Goal: Task Accomplishment & Management: Manage account settings

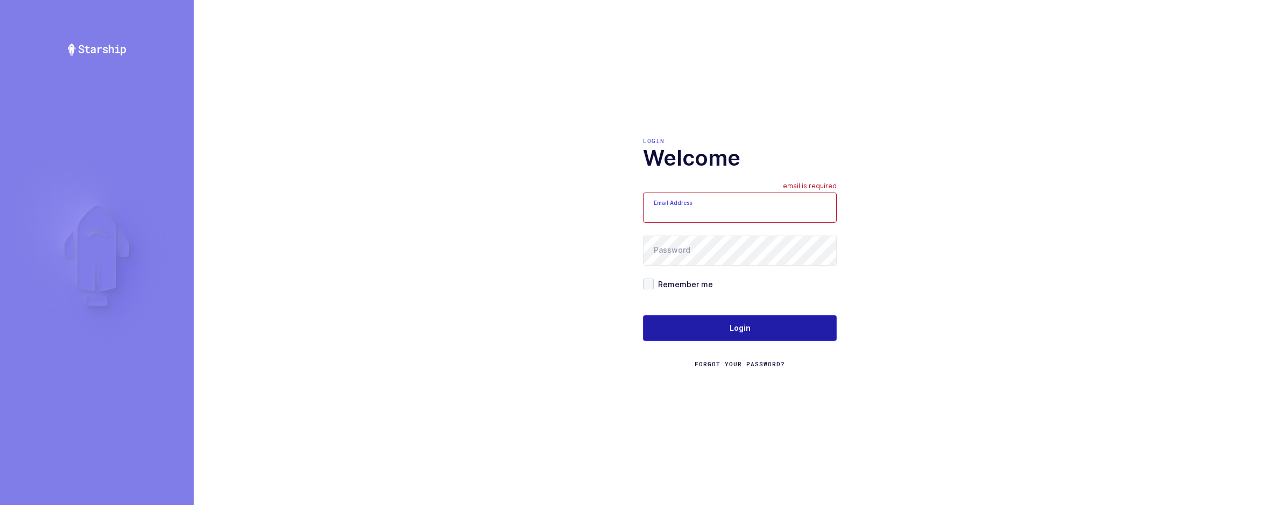
type input "[EMAIL_ADDRESS][DOMAIN_NAME]"
click at [691, 326] on button "Login" at bounding box center [740, 328] width 194 height 26
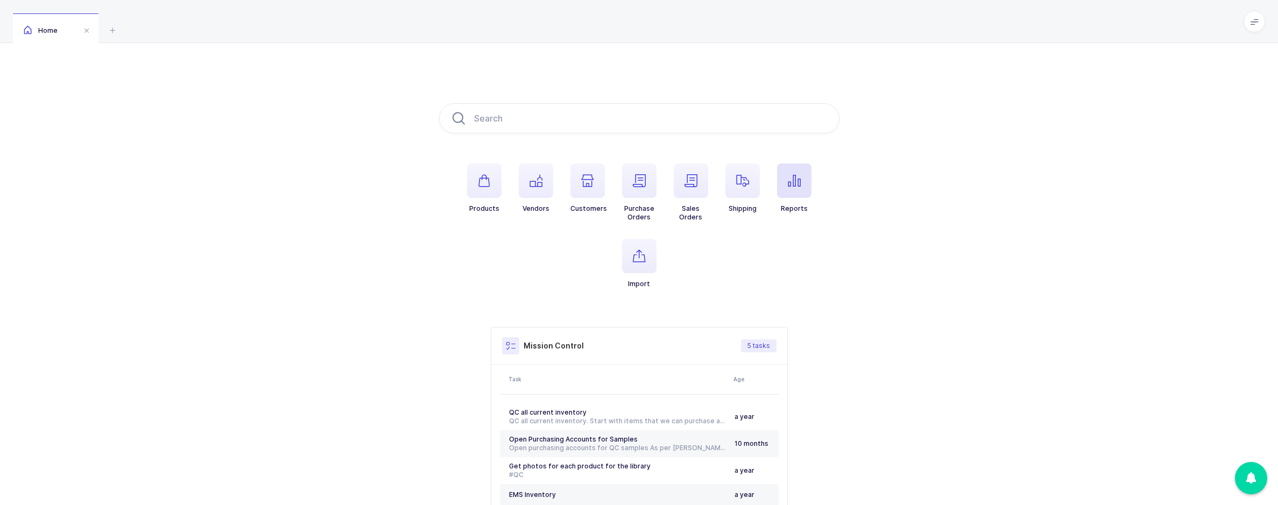
drag, startPoint x: 786, startPoint y: 196, endPoint x: 792, endPoint y: 200, distance: 6.9
click at [792, 200] on button "Reports" at bounding box center [794, 189] width 34 height 50
click at [1094, 355] on div "Henry Schein" at bounding box center [1144, 356] width 217 height 17
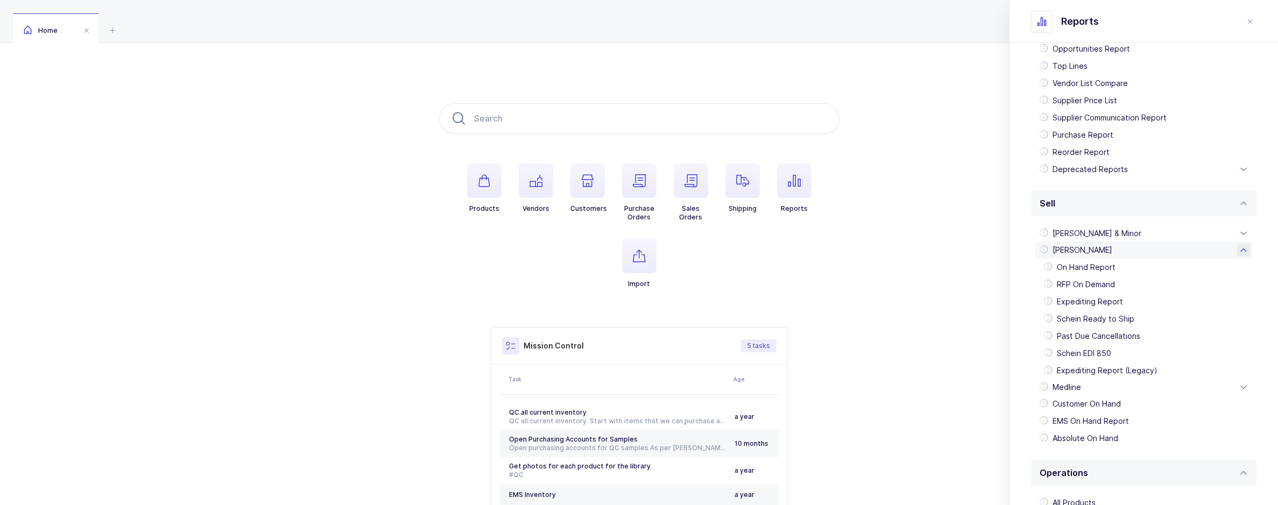
scroll to position [108, 0]
click at [1094, 355] on div "Schein EDI 850" at bounding box center [1144, 351] width 208 height 17
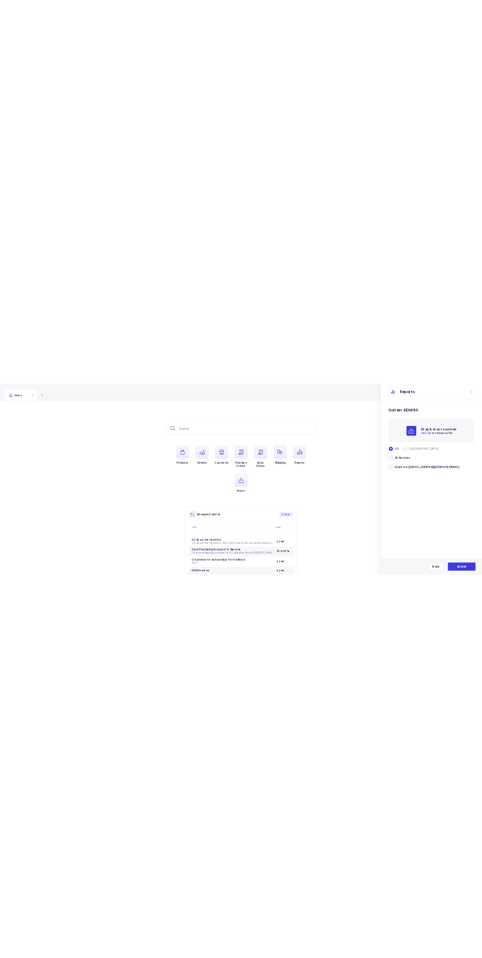
scroll to position [0, 0]
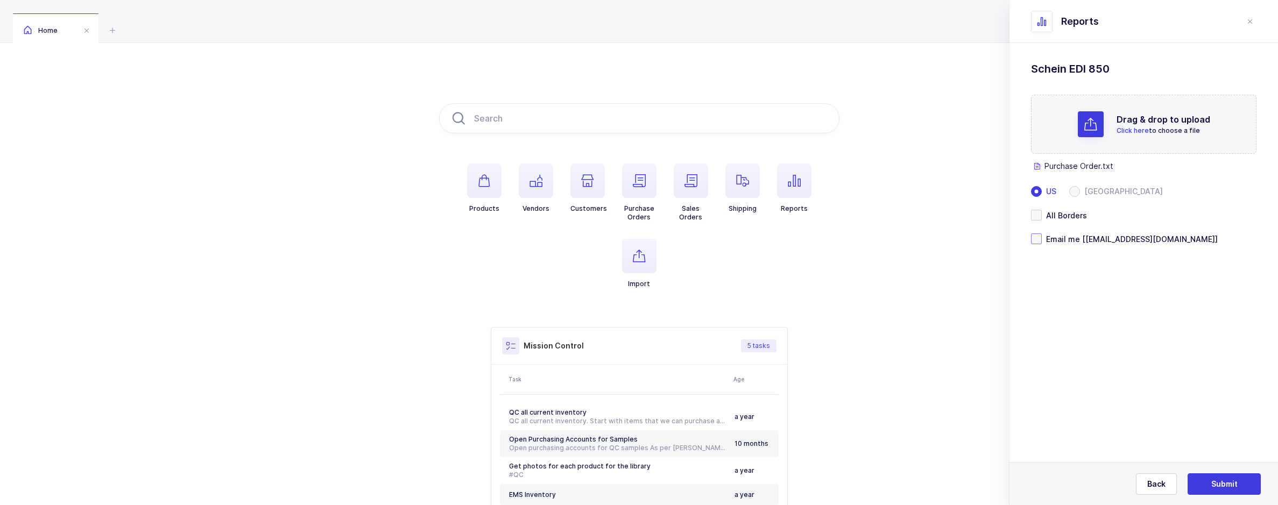
click at [1049, 235] on span "Email me [sameer@janustrade.com]" at bounding box center [1130, 239] width 176 height 10
click at [1042, 234] on input "Email me [sameer@janustrade.com]" at bounding box center [1042, 234] width 0 height 0
click at [1219, 488] on span "Submit" at bounding box center [1225, 484] width 26 height 11
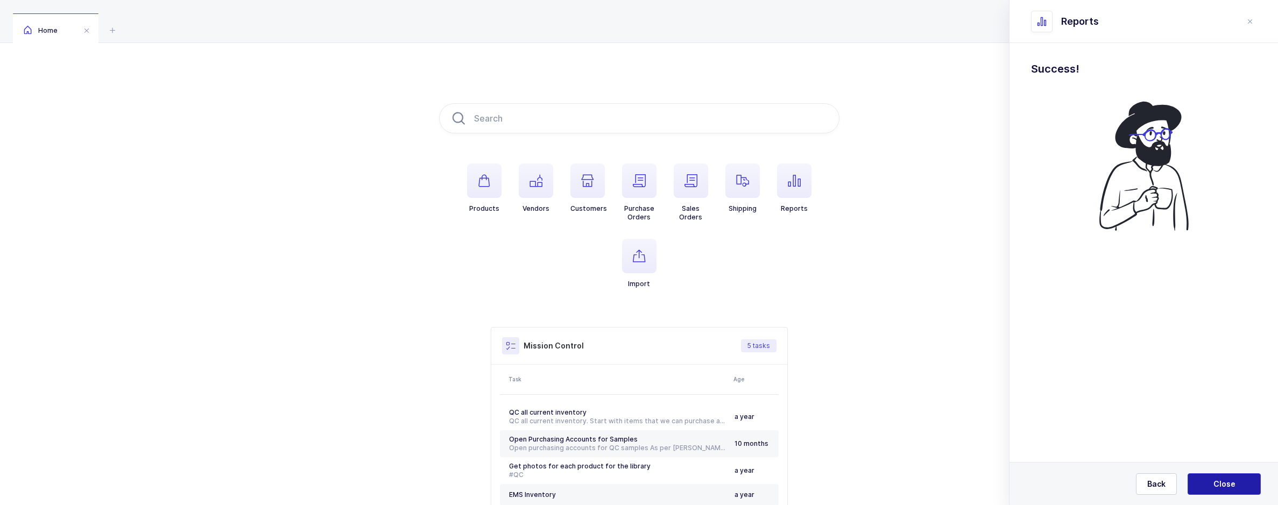
click at [1226, 476] on button "Close" at bounding box center [1224, 485] width 73 height 22
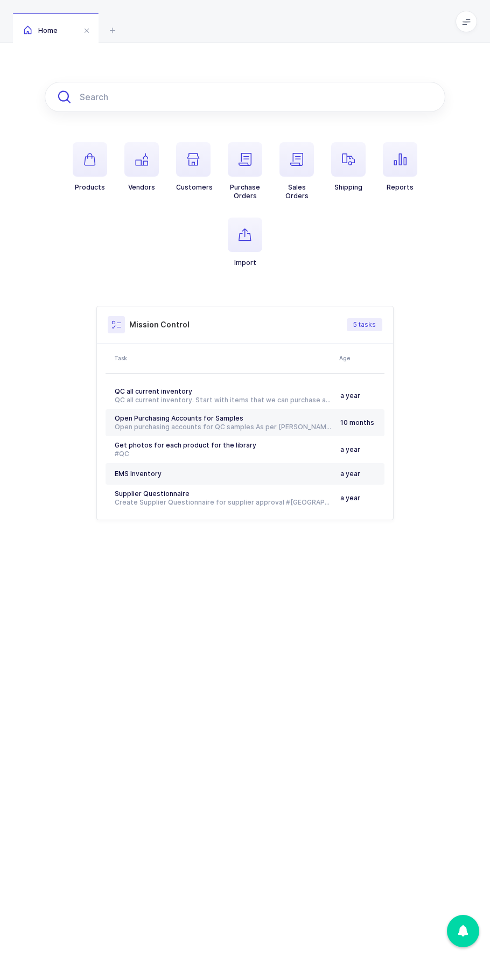
click at [90, 94] on input "text" at bounding box center [245, 97] width 400 height 30
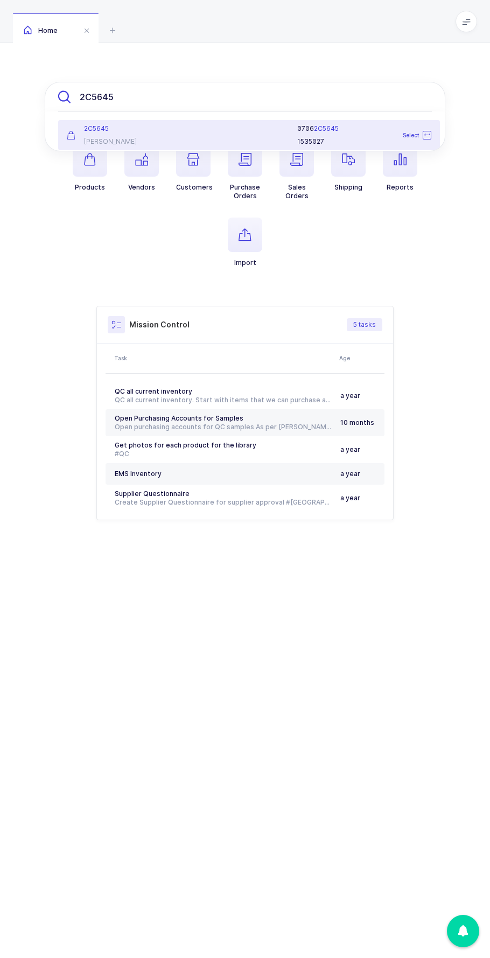
type input "2C5645"
click at [214, 138] on div at bounding box center [238, 135] width 105 height 22
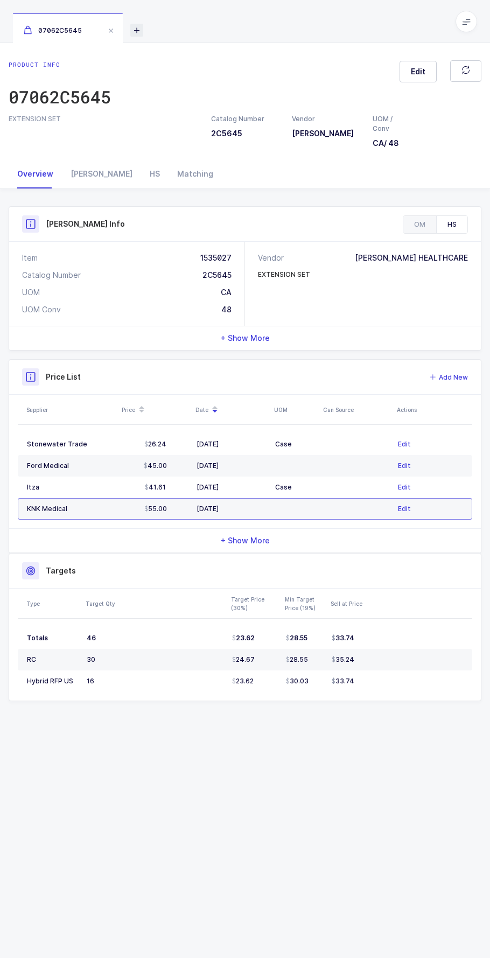
click at [134, 32] on icon at bounding box center [136, 30] width 13 height 13
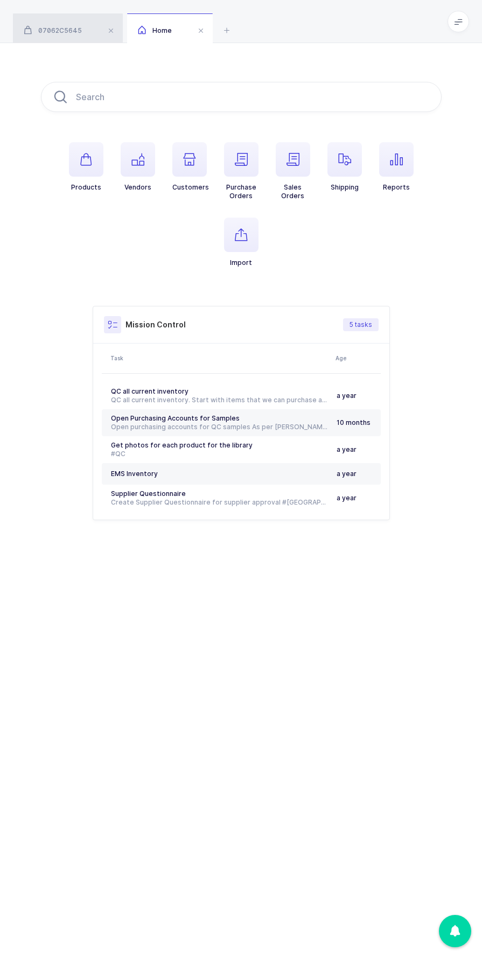
click at [88, 32] on div "07062C5645" at bounding box center [68, 28] width 110 height 30
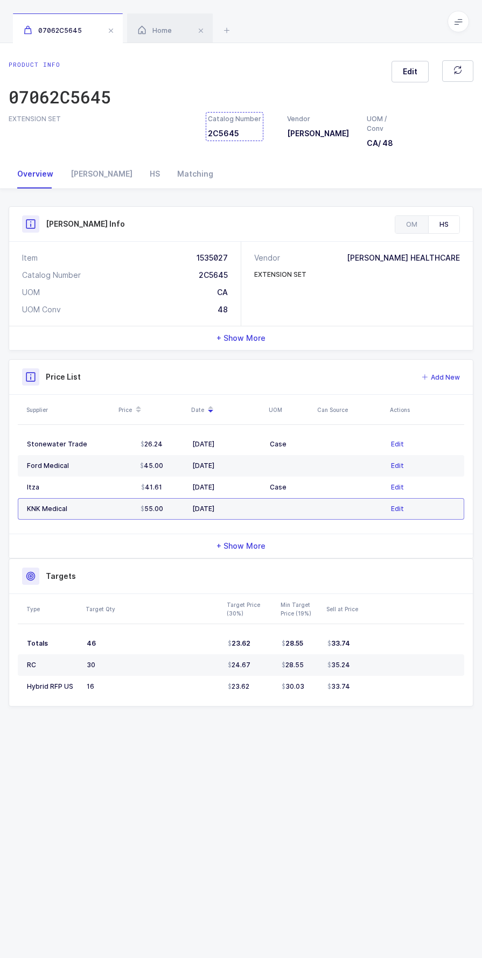
click at [230, 137] on div "Catalog Number 2C5645" at bounding box center [234, 126] width 53 height 25
click at [172, 27] on div "Home" at bounding box center [170, 28] width 86 height 30
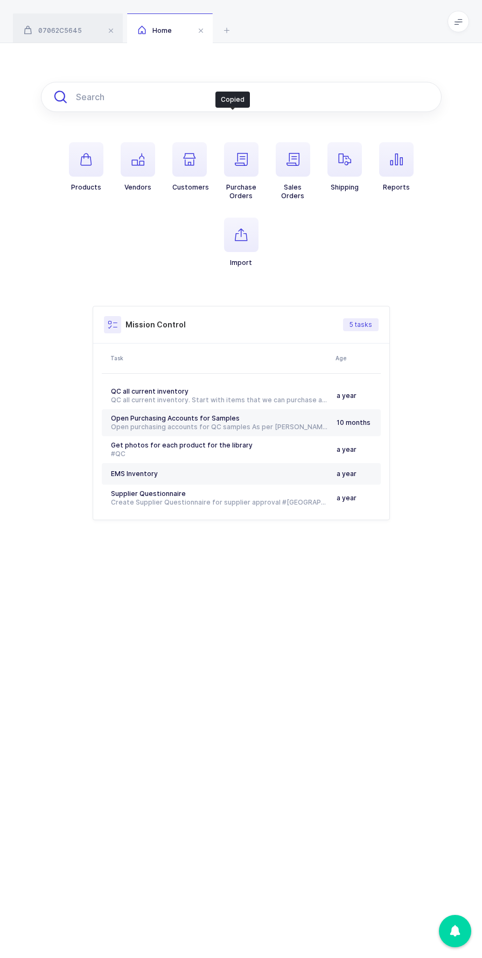
click at [163, 91] on input "text" at bounding box center [241, 97] width 400 height 30
paste input "2C5645"
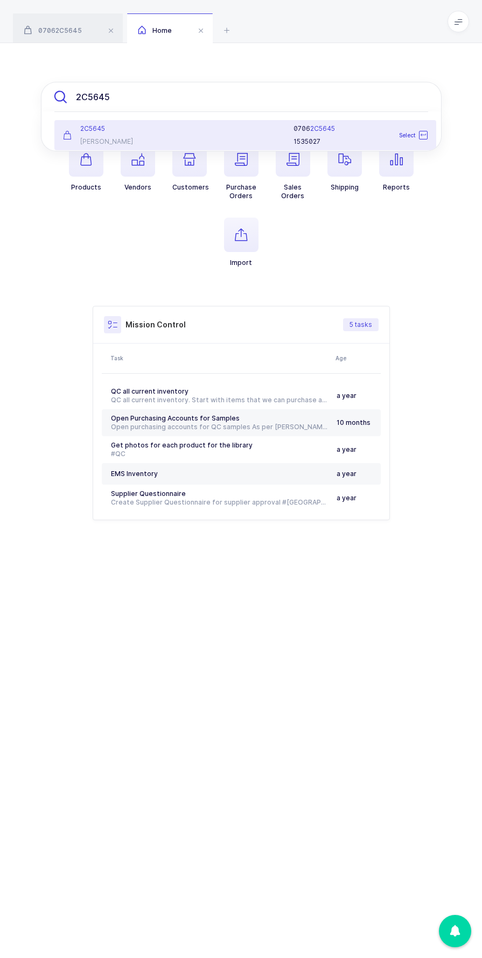
type input "2C5645"
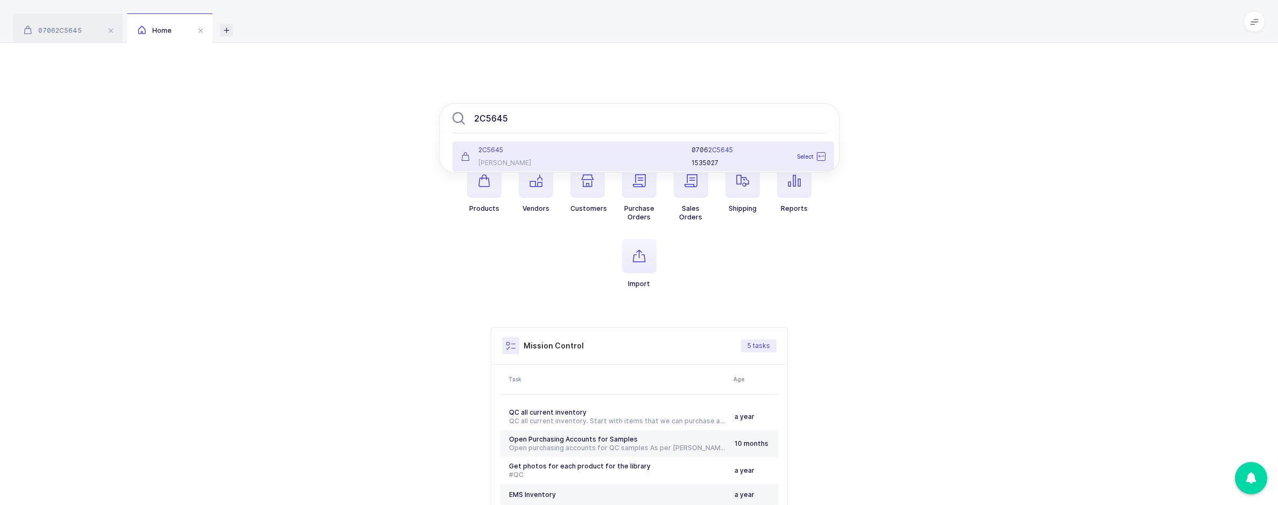
click at [226, 28] on icon at bounding box center [226, 30] width 13 height 13
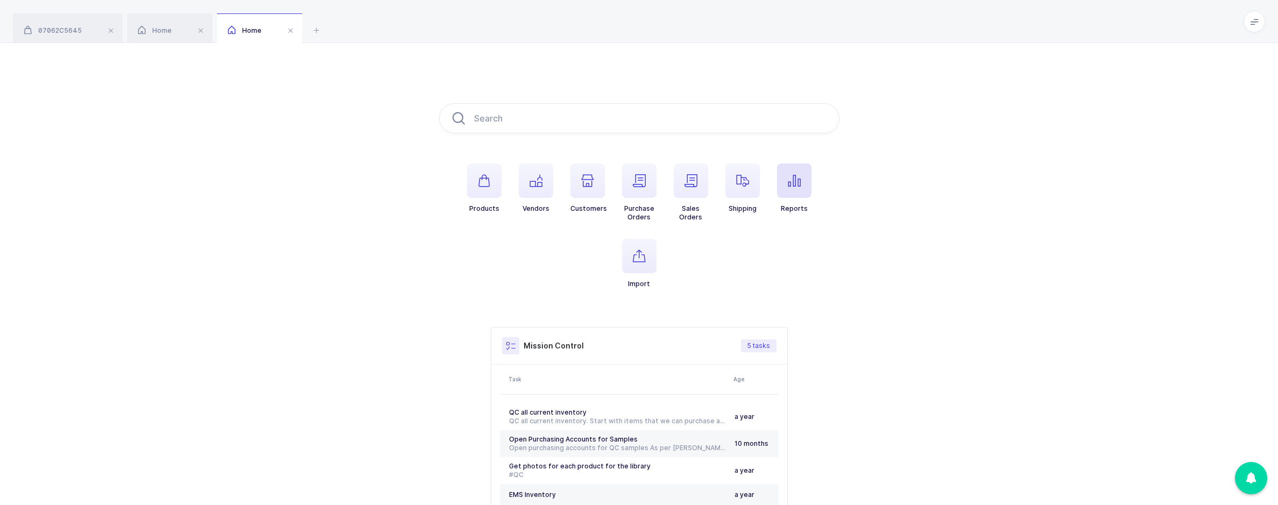
click at [782, 188] on span "button" at bounding box center [794, 181] width 34 height 34
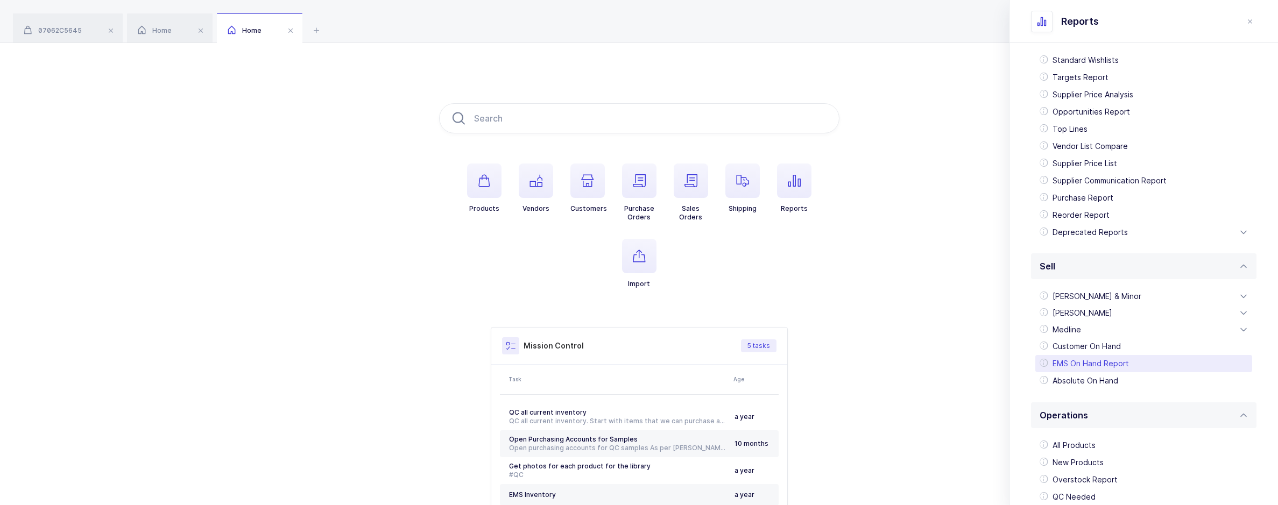
scroll to position [161, 0]
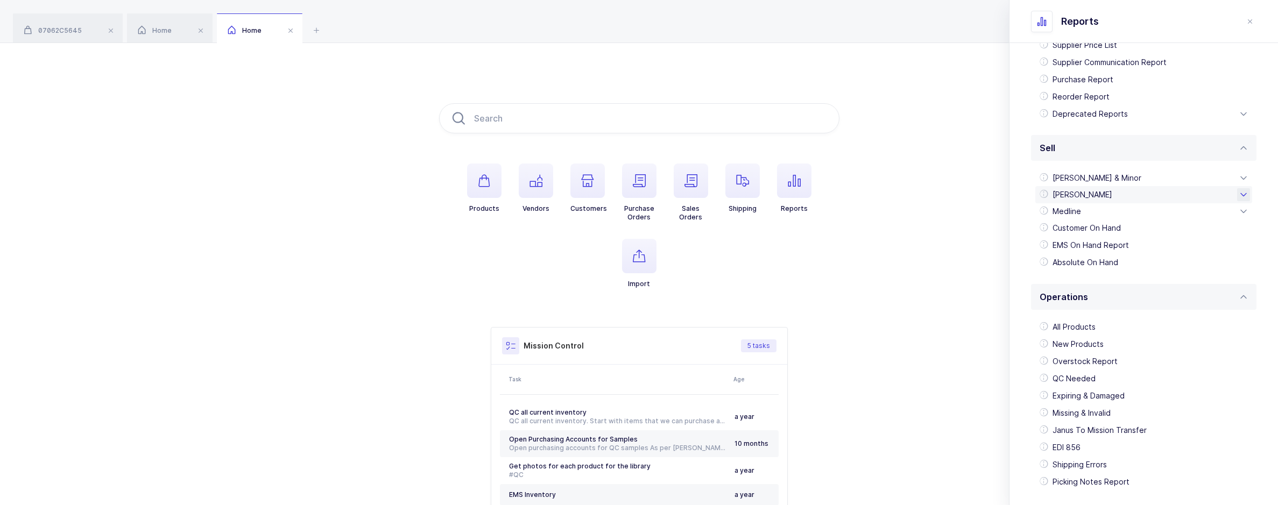
click at [1086, 191] on div "Henry Schein" at bounding box center [1144, 194] width 217 height 17
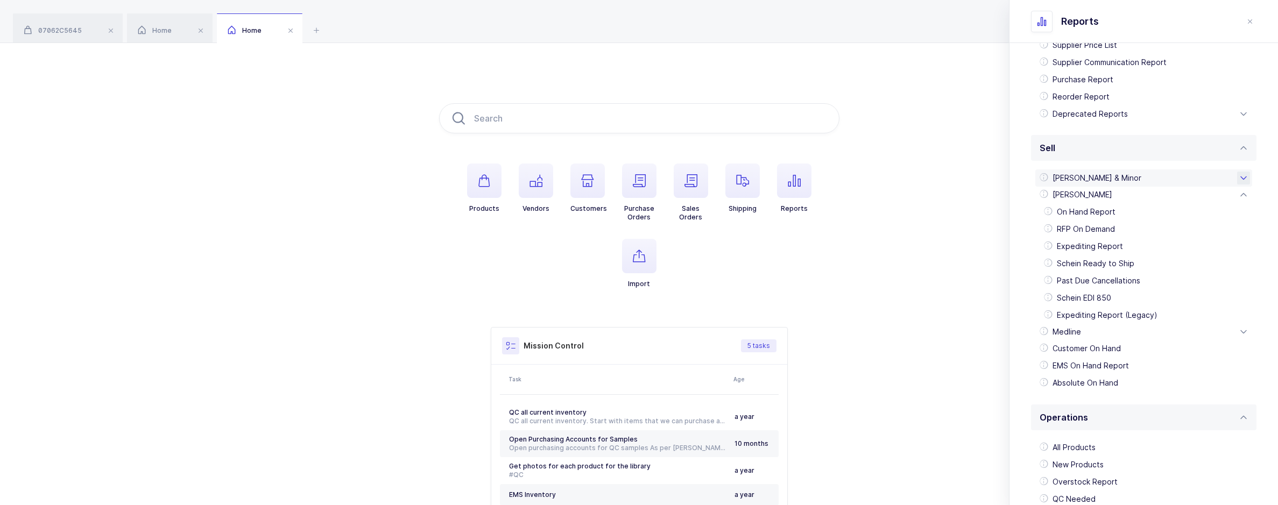
click at [1095, 183] on div "Owens & Minor" at bounding box center [1144, 178] width 217 height 17
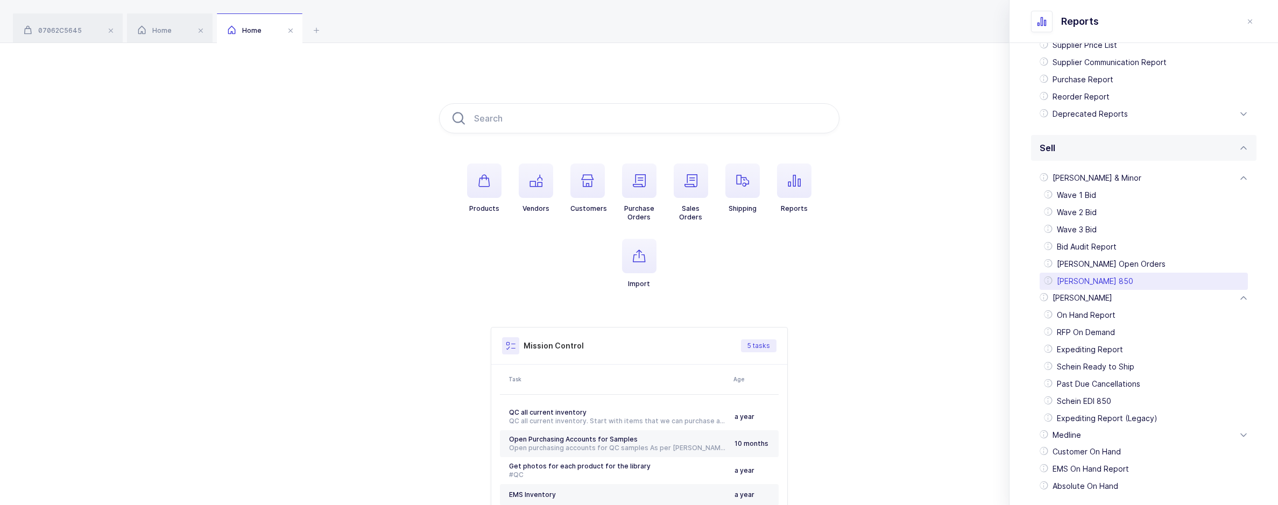
click at [1098, 285] on div "Owens EDI 850" at bounding box center [1144, 281] width 208 height 17
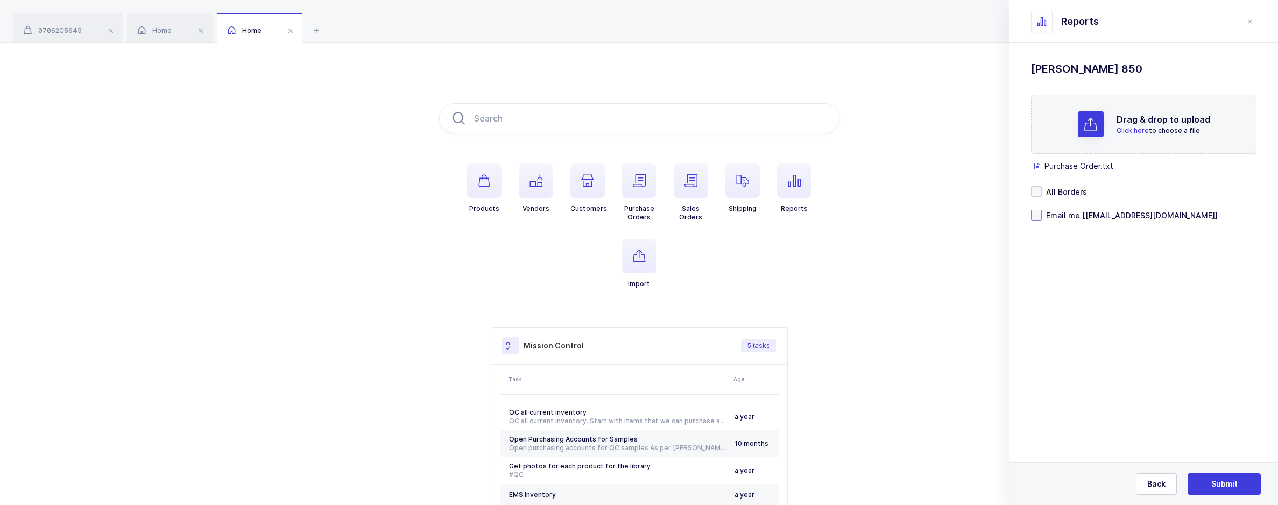
click at [1037, 212] on span at bounding box center [1036, 215] width 11 height 11
click at [1042, 210] on input "Email me [sameer@janustrade.com]" at bounding box center [1042, 210] width 0 height 0
click at [1199, 472] on div "Back Submit" at bounding box center [1144, 483] width 269 height 43
click at [1199, 477] on button "Submit" at bounding box center [1224, 485] width 73 height 22
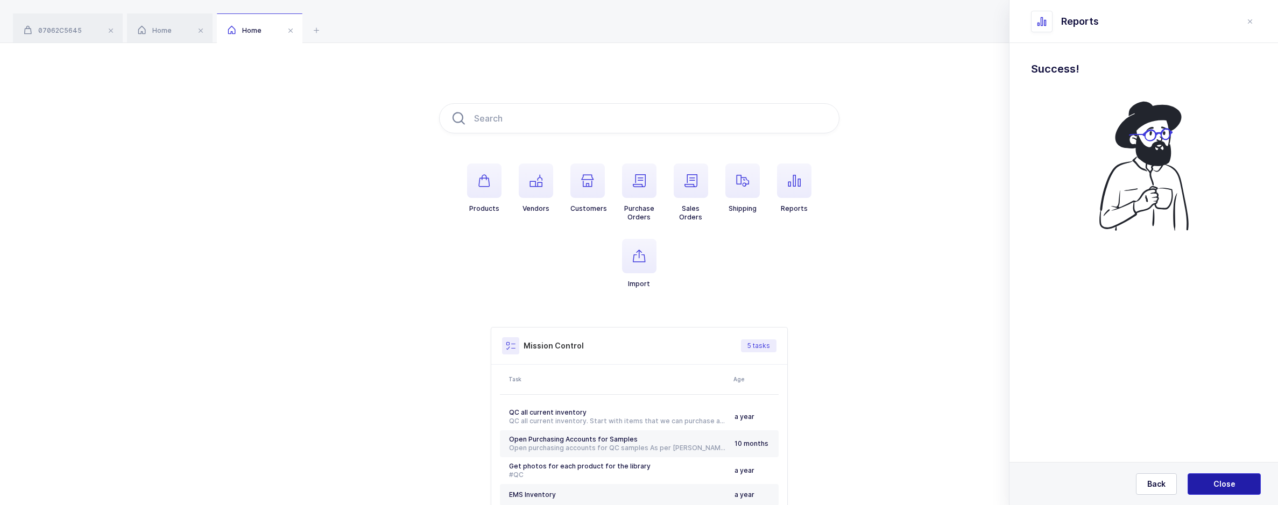
drag, startPoint x: 1223, startPoint y: 476, endPoint x: 1205, endPoint y: 467, distance: 19.7
click at [1222, 476] on button "Close" at bounding box center [1224, 485] width 73 height 22
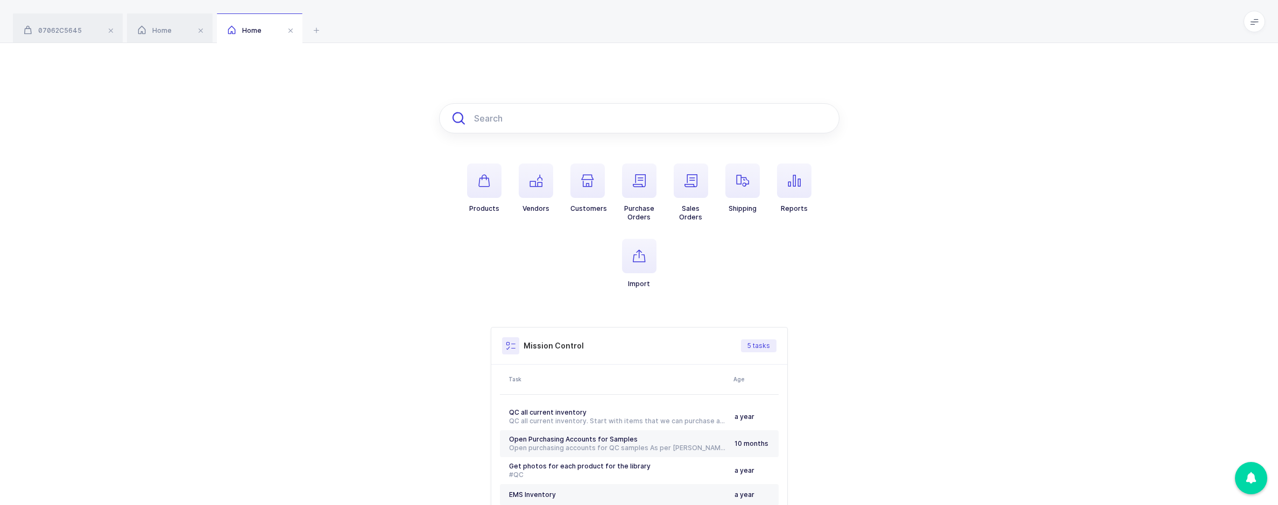
click at [537, 120] on input "text" at bounding box center [639, 118] width 400 height 30
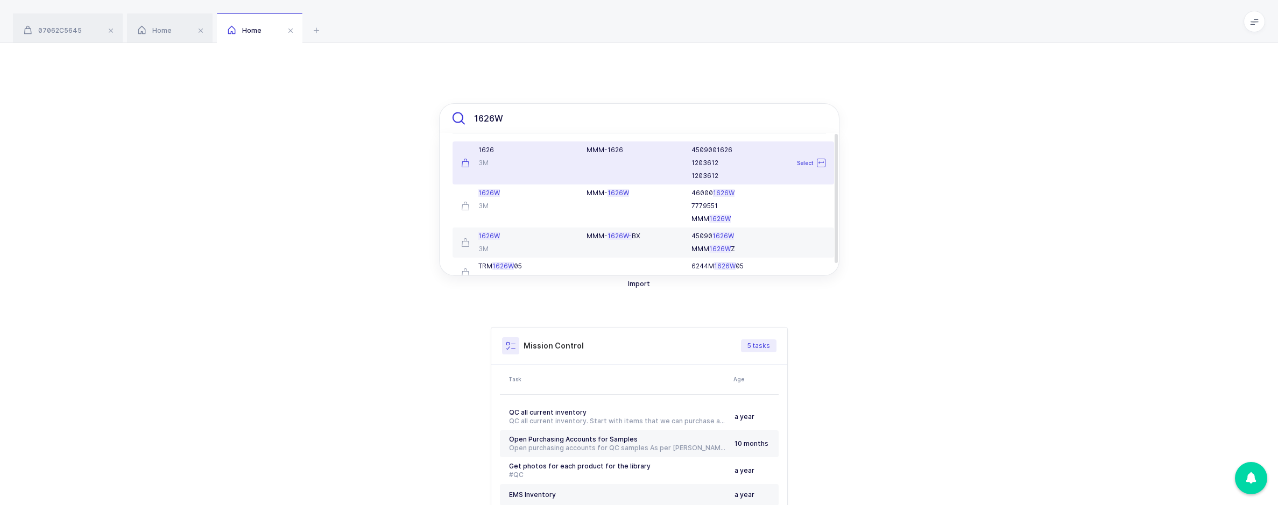
type input "1626W"
click at [554, 154] on div "1626" at bounding box center [517, 150] width 113 height 9
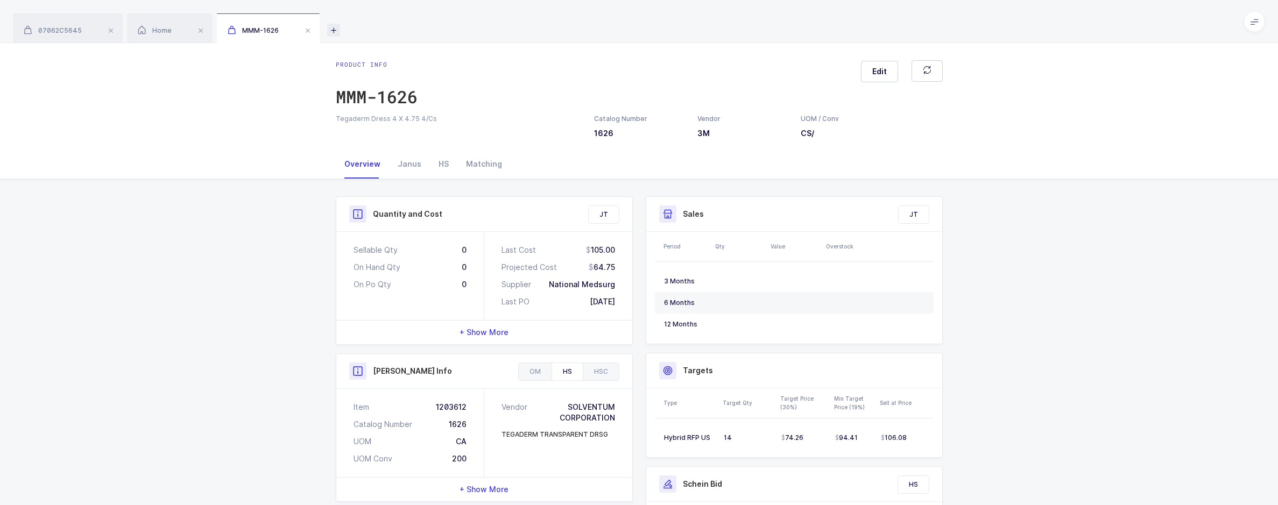
click at [334, 36] on icon at bounding box center [333, 30] width 13 height 13
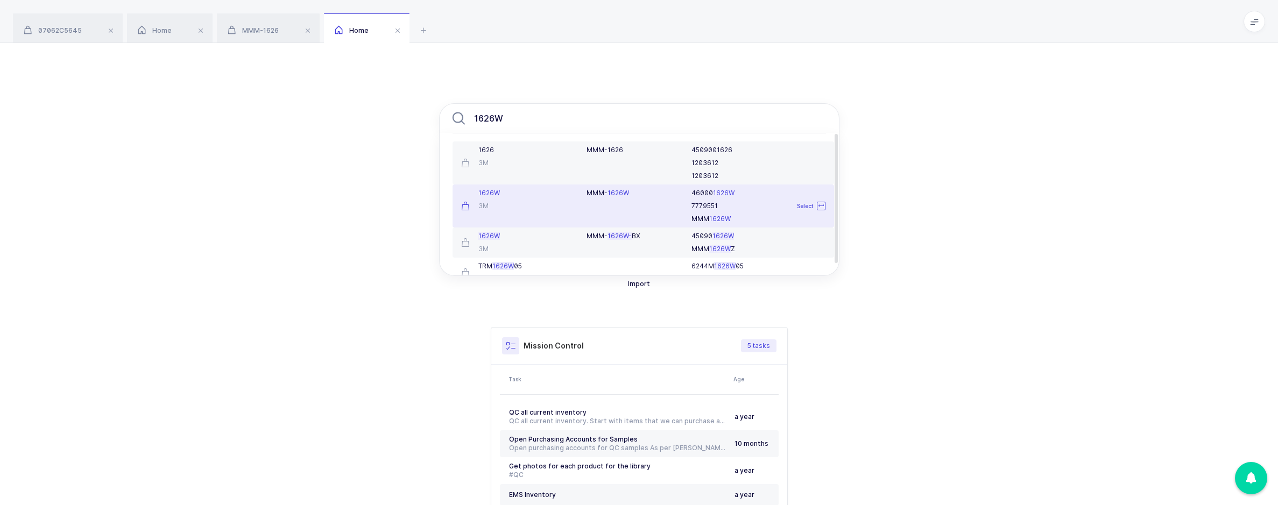
type input "1626W"
click at [519, 190] on div "1626W" at bounding box center [517, 193] width 113 height 9
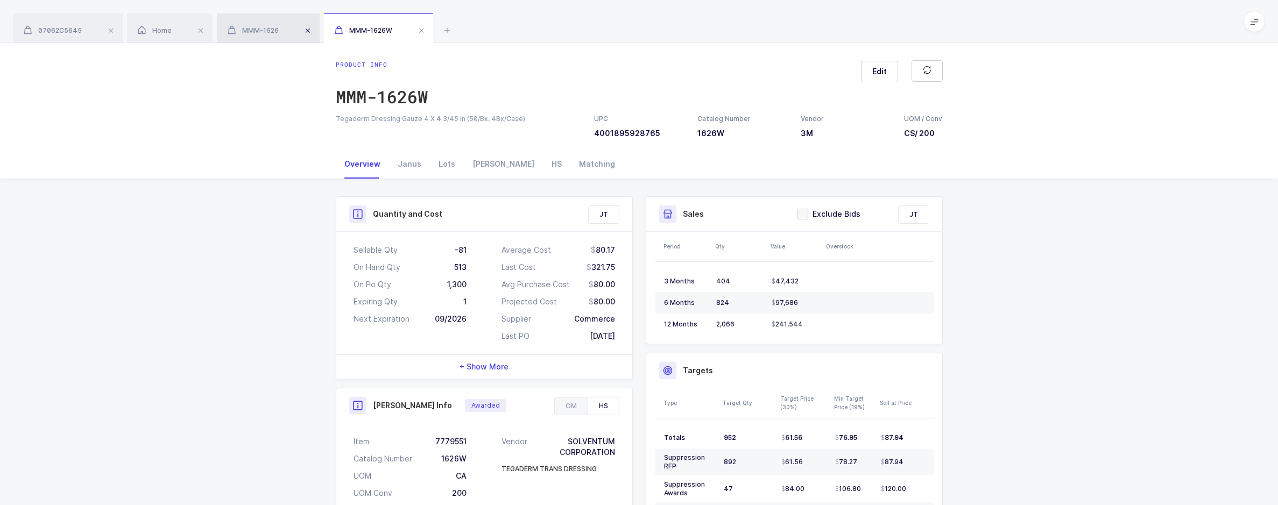
click at [306, 32] on span at bounding box center [307, 30] width 13 height 13
click at [438, 161] on div "Lots" at bounding box center [447, 164] width 34 height 29
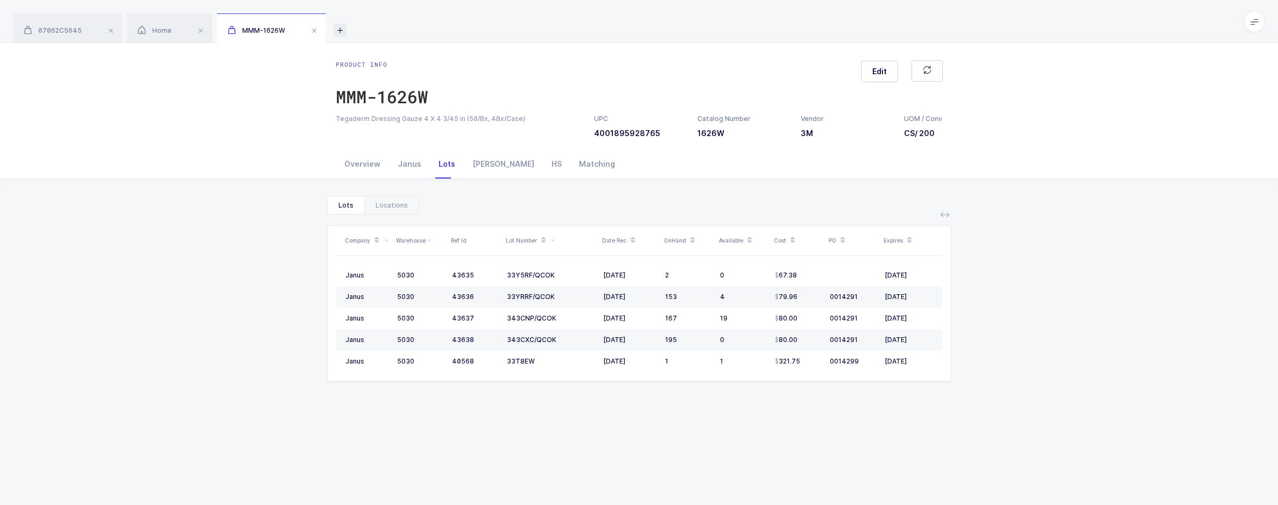
click at [344, 27] on icon at bounding box center [340, 30] width 13 height 13
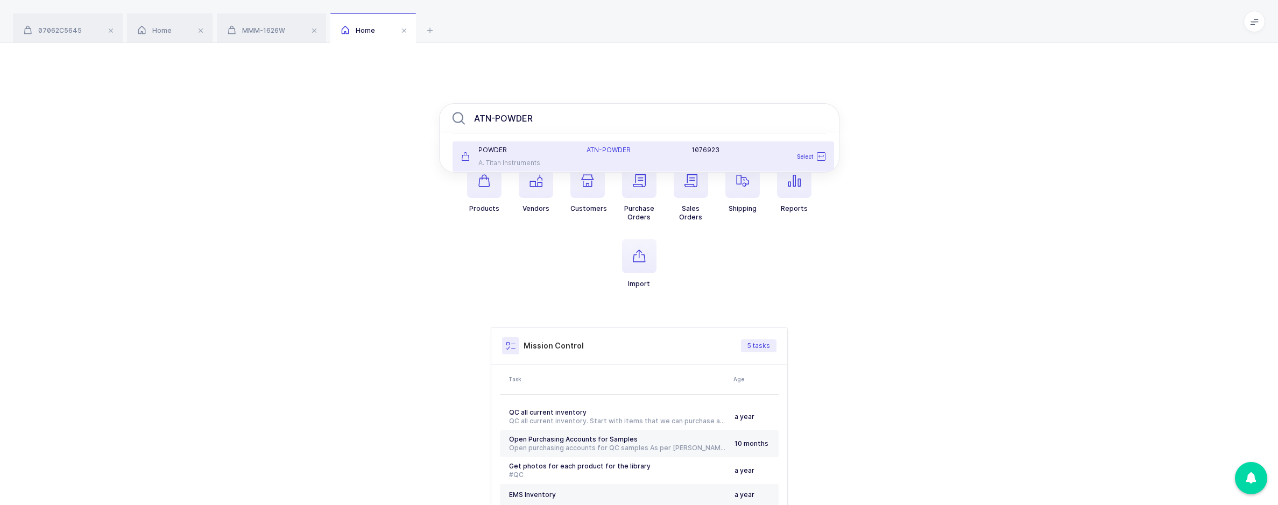
type input "ATN-POWDER"
click at [536, 147] on div "POWDER" at bounding box center [517, 150] width 113 height 9
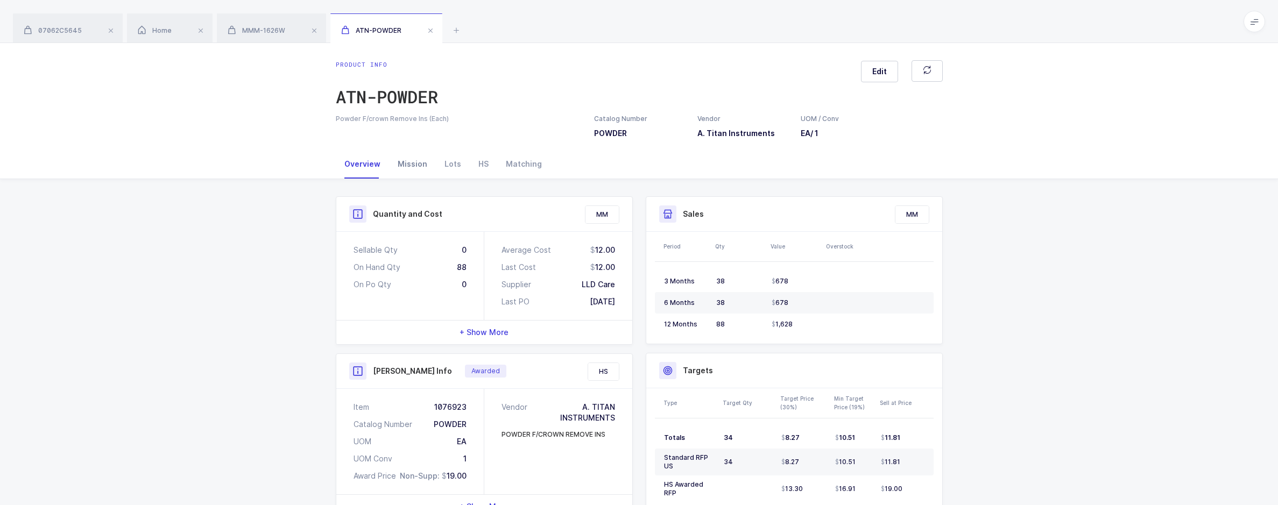
click at [415, 168] on div "Mission" at bounding box center [412, 164] width 47 height 29
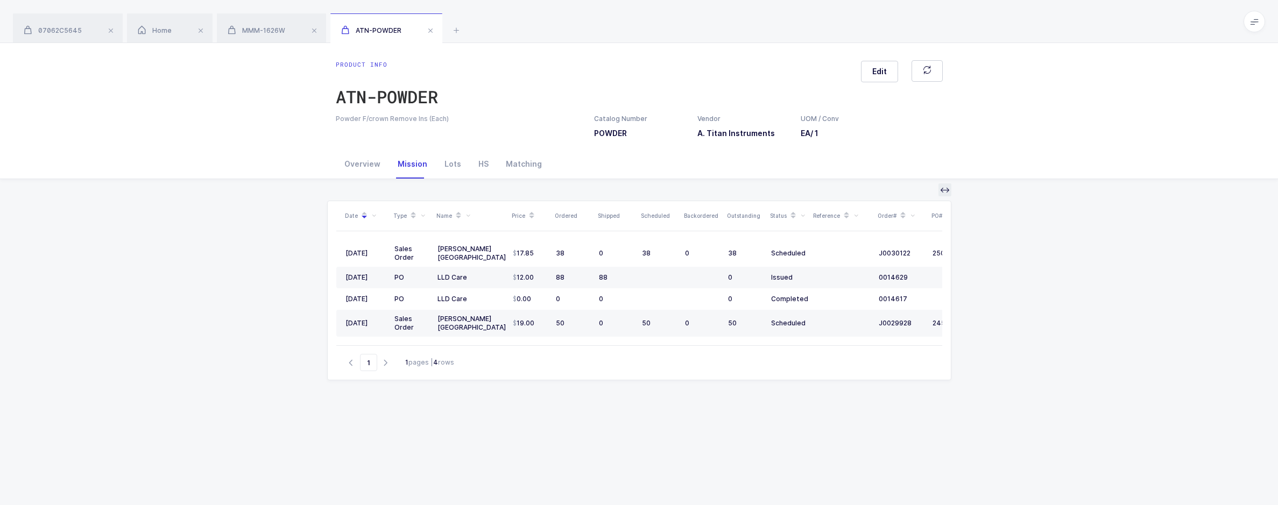
click at [945, 192] on icon at bounding box center [945, 190] width 9 height 9
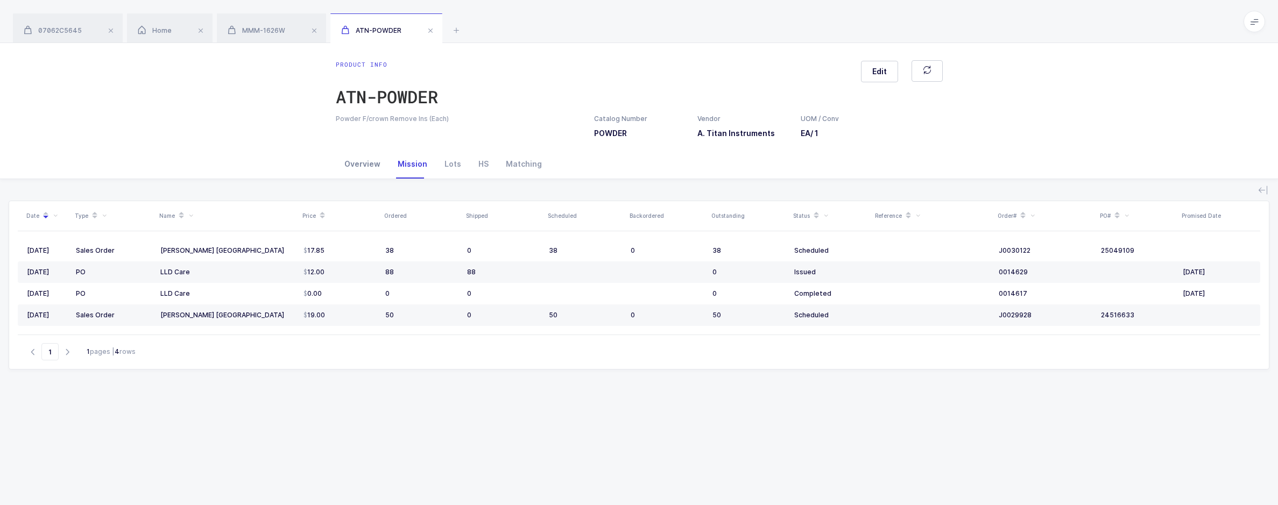
click at [367, 164] on div "Overview" at bounding box center [362, 164] width 53 height 29
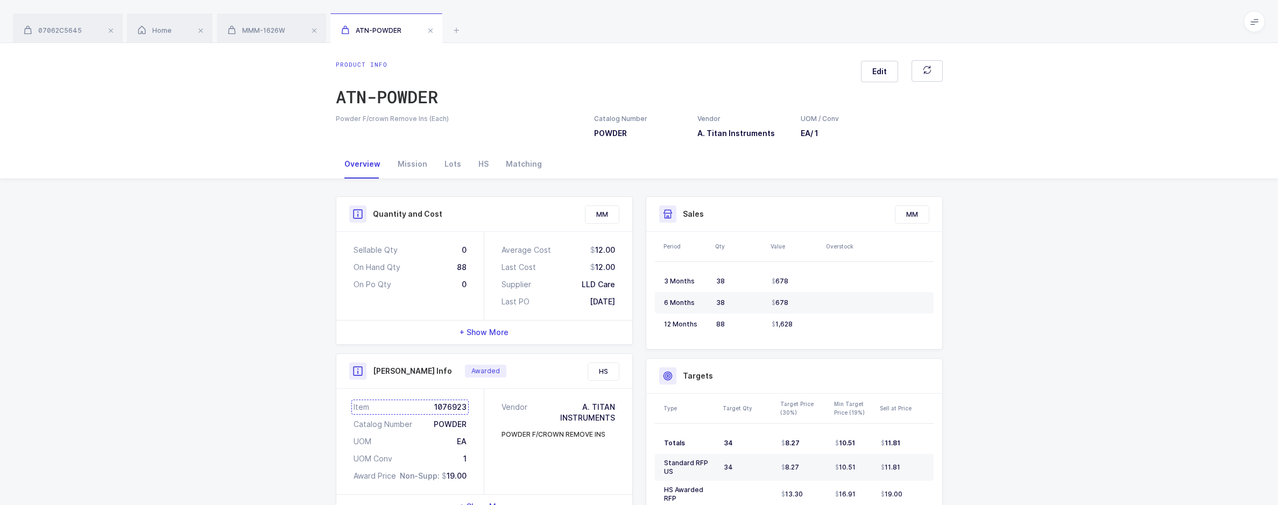
click at [464, 402] on div "Item 1076923" at bounding box center [410, 407] width 113 height 11
